Goal: Use online tool/utility: Utilize a website feature to perform a specific function

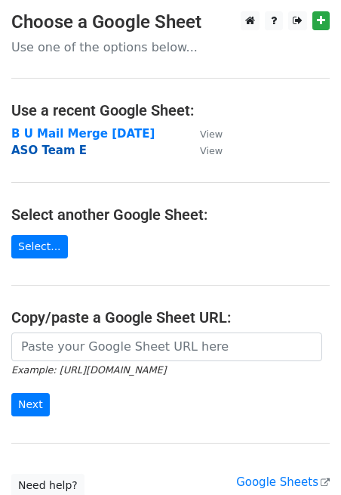
click at [56, 153] on strong "ASO Team E" at bounding box center [49, 150] width 76 height 14
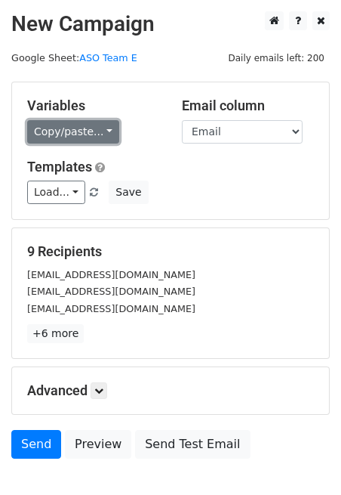
click at [103, 129] on link "Copy/paste..." at bounding box center [73, 131] width 92 height 23
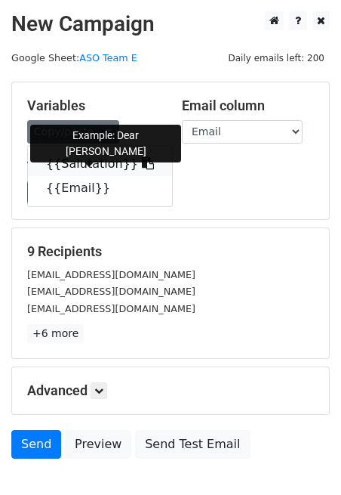
click at [76, 162] on link "{{Salutation}}" at bounding box center [100, 164] width 144 height 24
